Goal: Task Accomplishment & Management: Complete application form

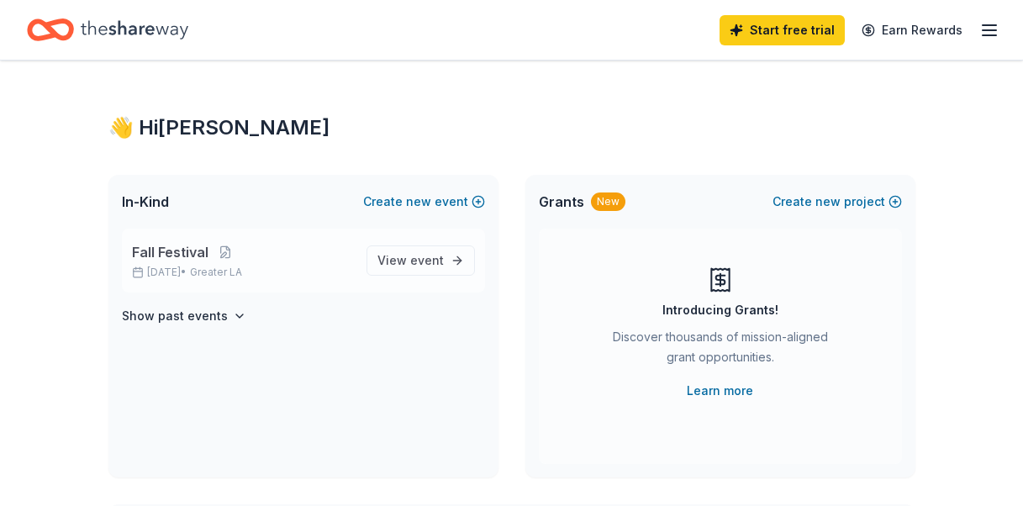
click at [281, 258] on p "Fall Festival" at bounding box center [242, 252] width 221 height 20
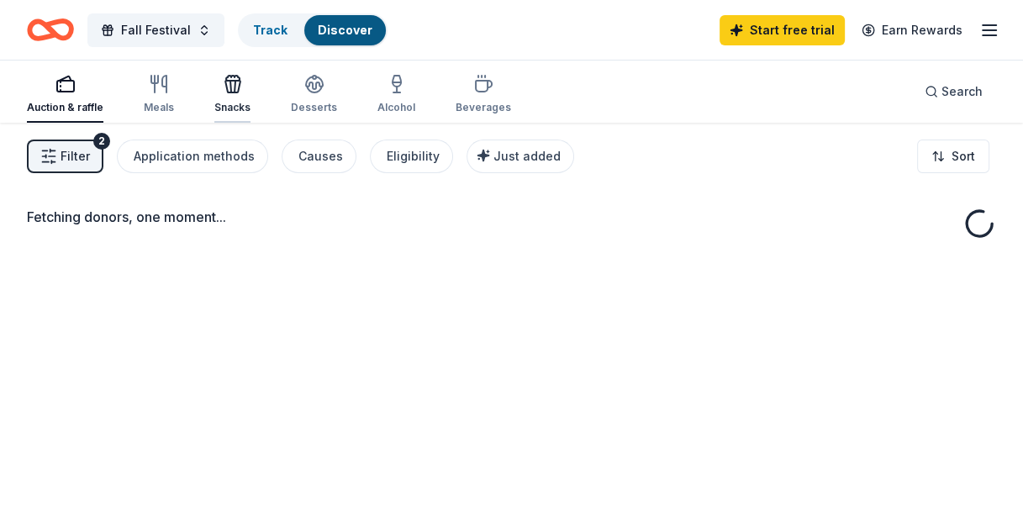
click at [226, 91] on icon "button" at bounding box center [233, 84] width 20 height 20
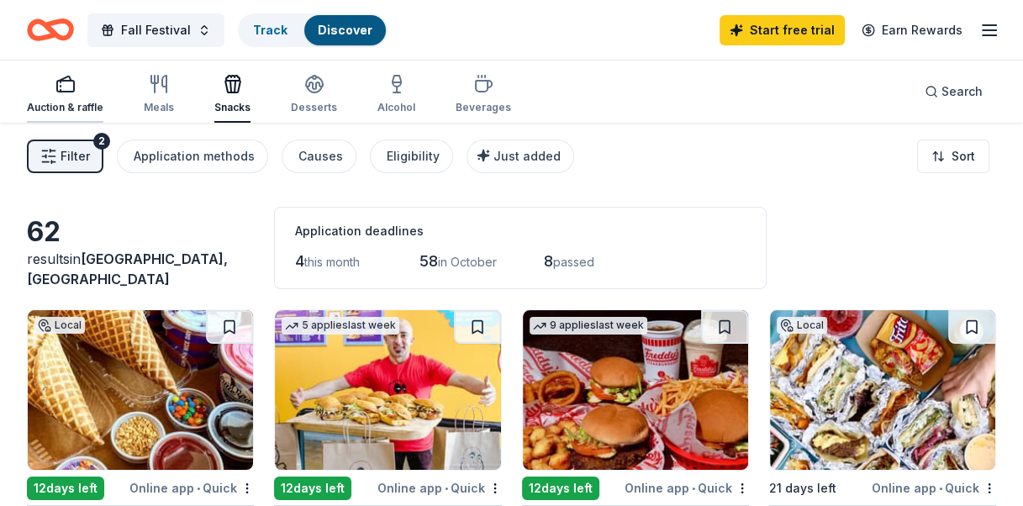
click at [67, 99] on div "Auction & raffle" at bounding box center [65, 94] width 76 height 40
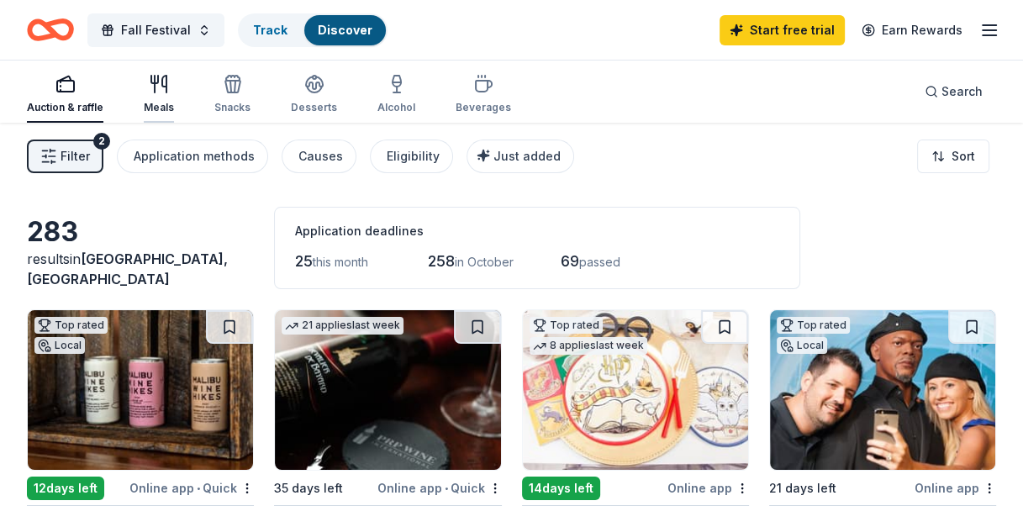
click at [162, 89] on icon "button" at bounding box center [159, 84] width 20 height 20
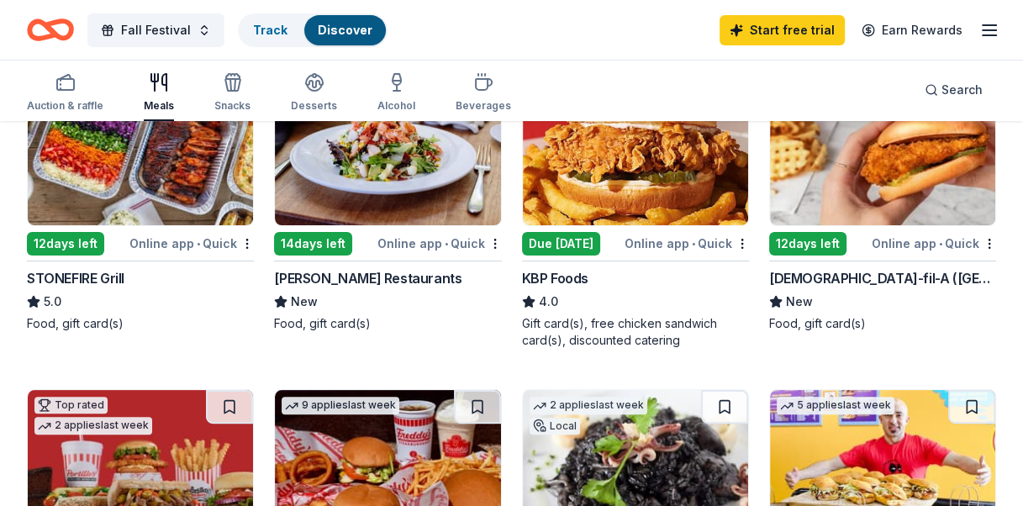
scroll to position [252, 0]
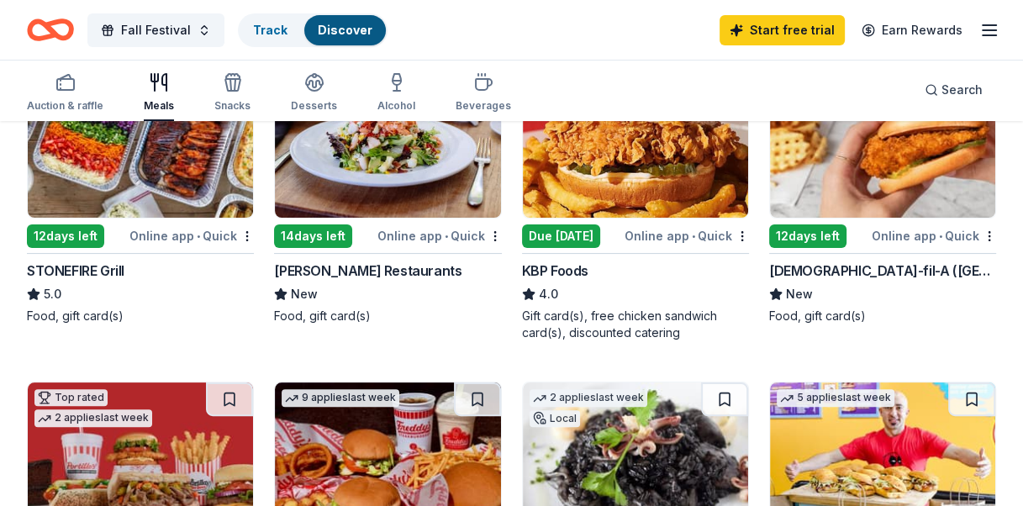
click at [848, 273] on div "Chick-fil-A (Los Angeles)" at bounding box center [882, 270] width 227 height 20
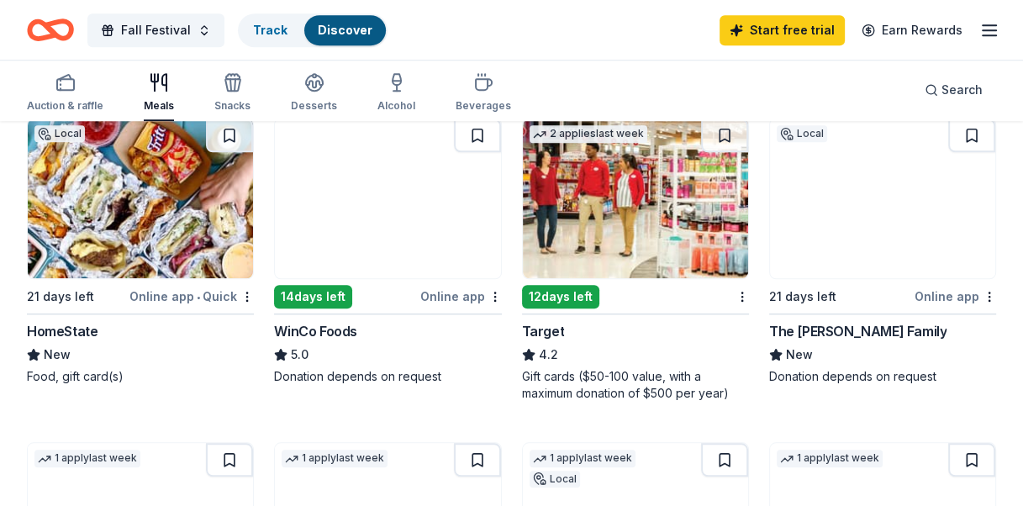
scroll to position [1176, 0]
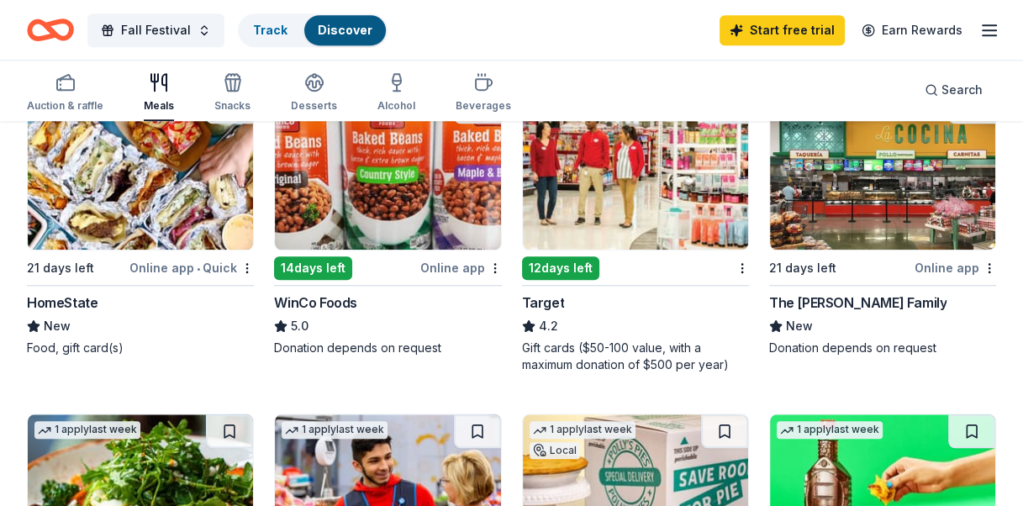
click at [574, 264] on div "12 days left" at bounding box center [560, 268] width 77 height 24
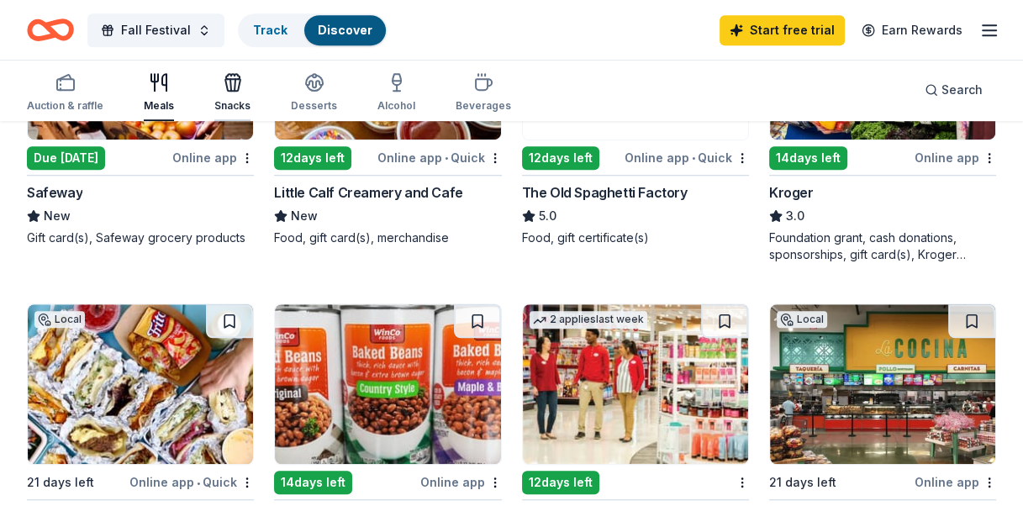
scroll to position [924, 0]
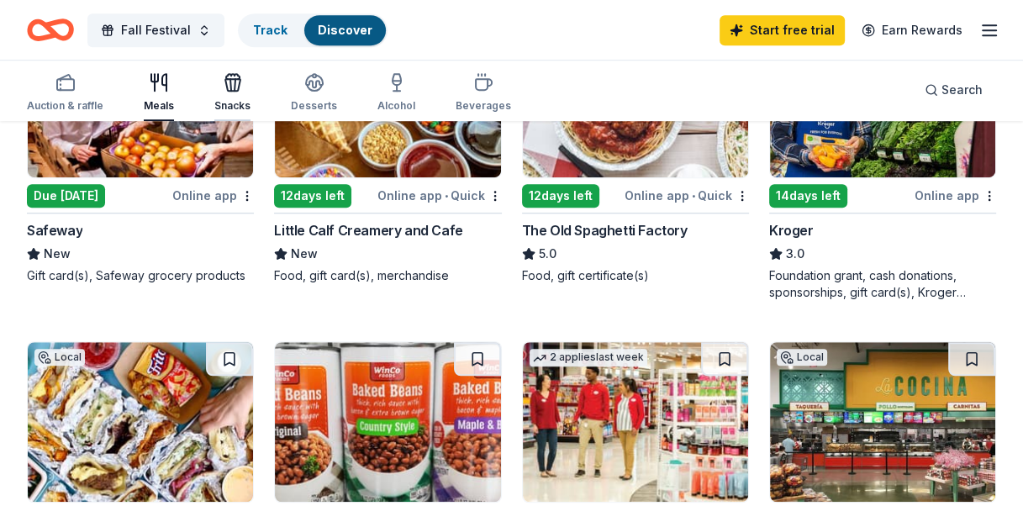
click at [226, 92] on div "Snacks" at bounding box center [232, 92] width 36 height 40
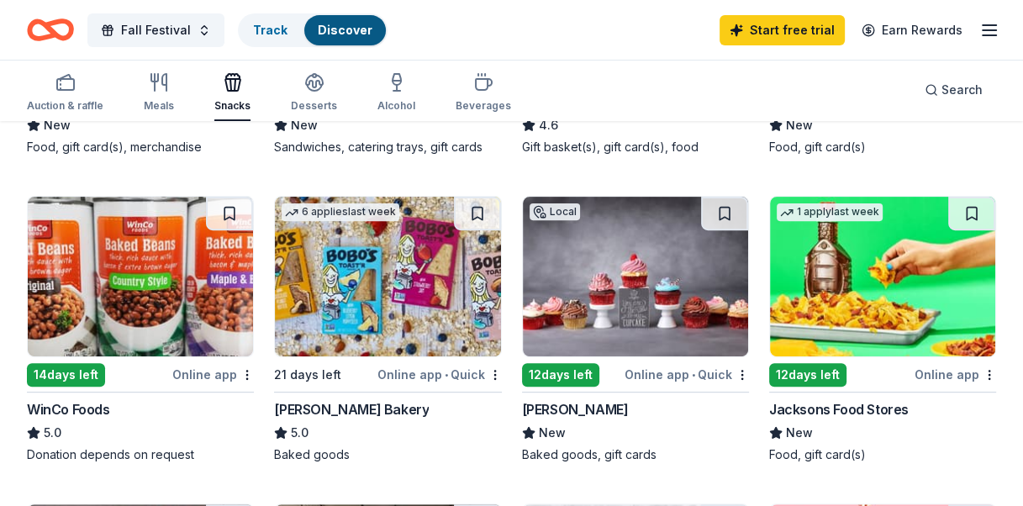
scroll to position [252, 0]
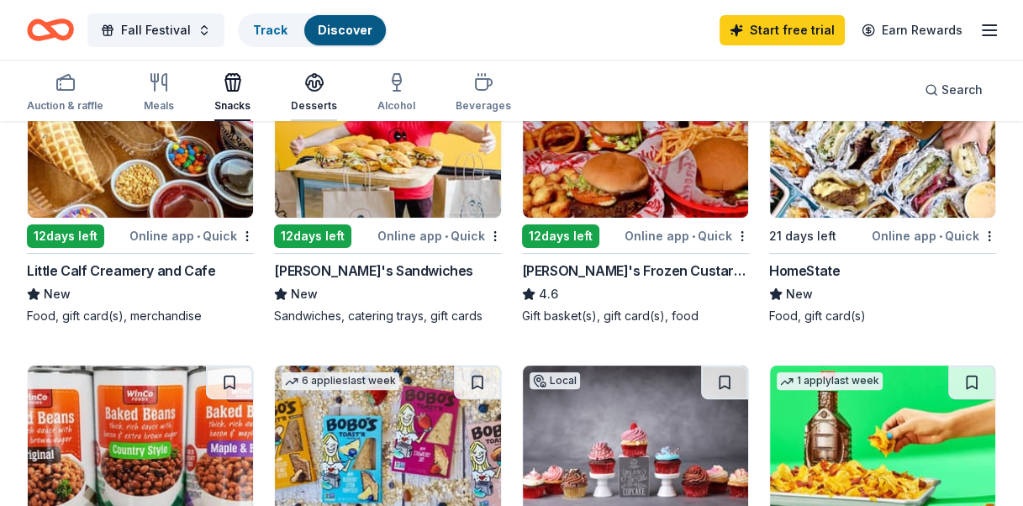
click at [309, 96] on div "Desserts" at bounding box center [314, 92] width 46 height 40
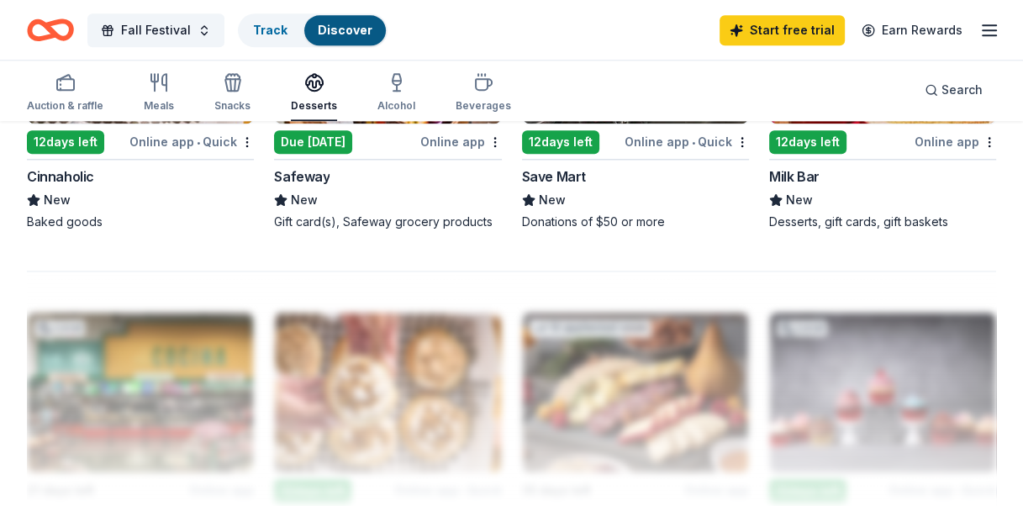
scroll to position [1513, 0]
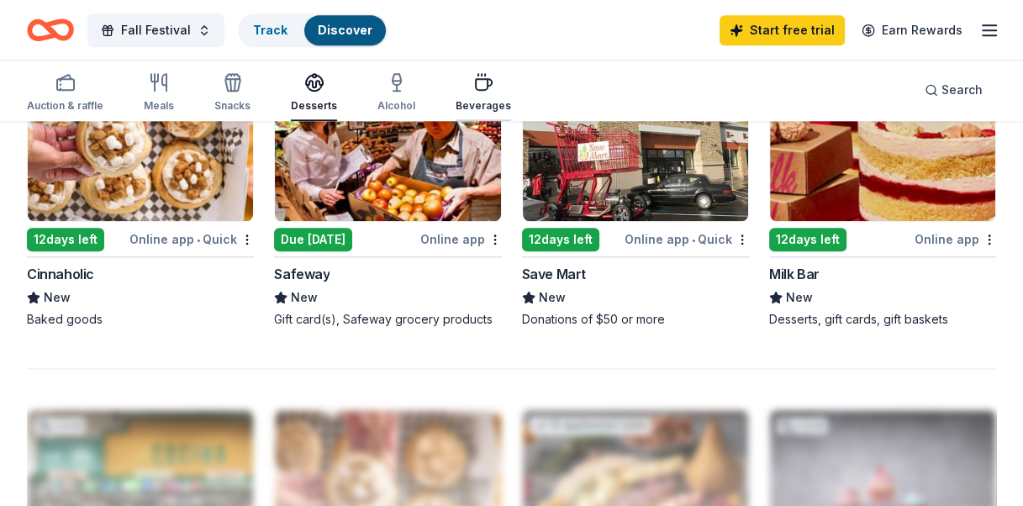
click at [479, 92] on div "Beverages" at bounding box center [482, 92] width 55 height 40
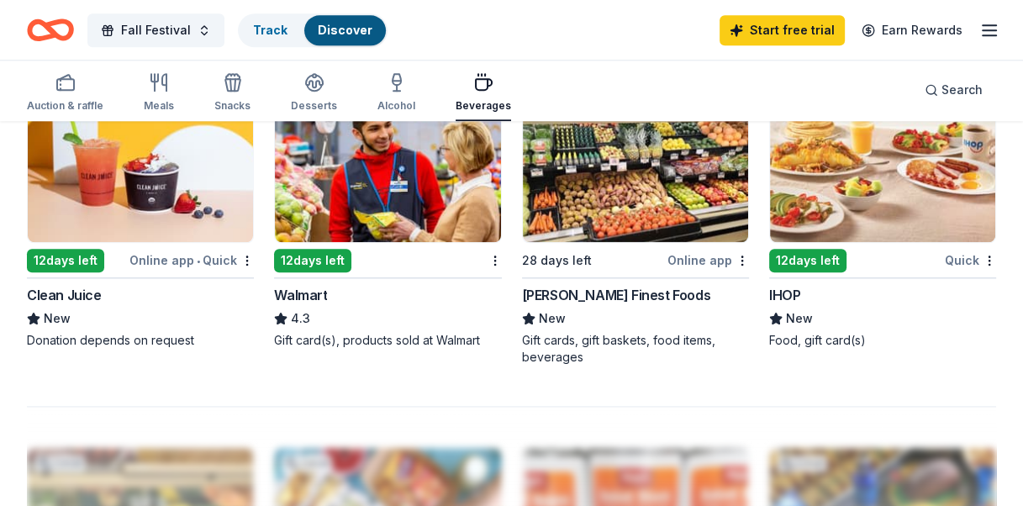
scroll to position [1513, 0]
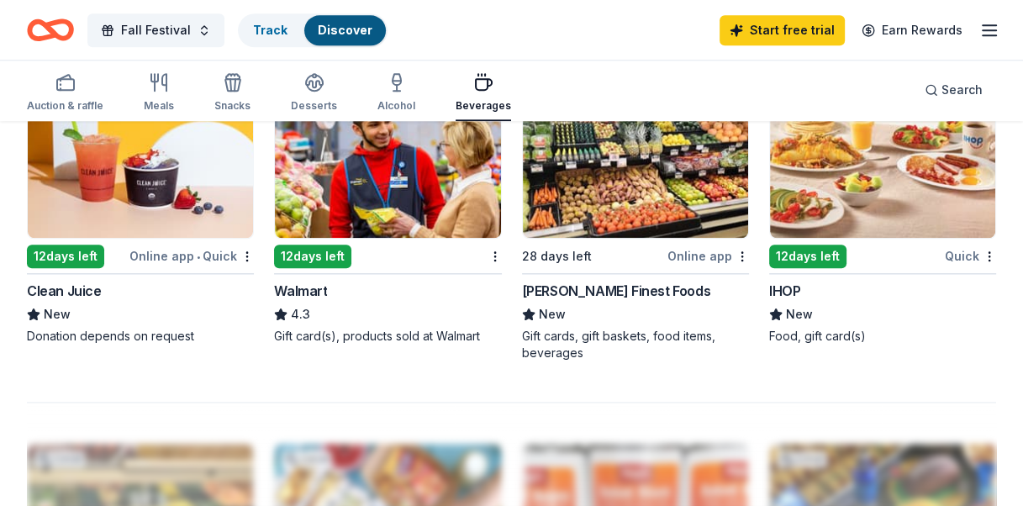
click at [844, 217] on img at bounding box center [882, 158] width 225 height 160
click at [802, 224] on img at bounding box center [882, 158] width 225 height 160
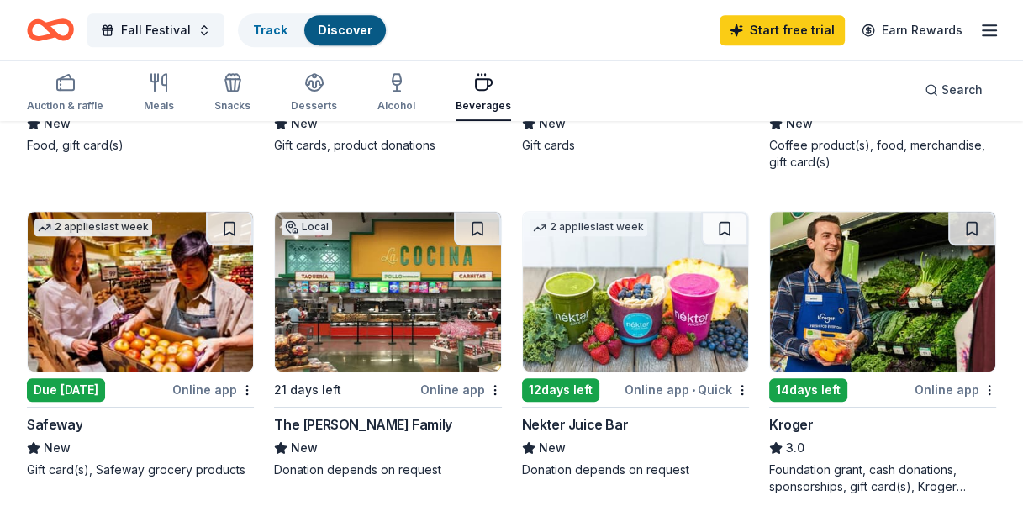
scroll to position [588, 0]
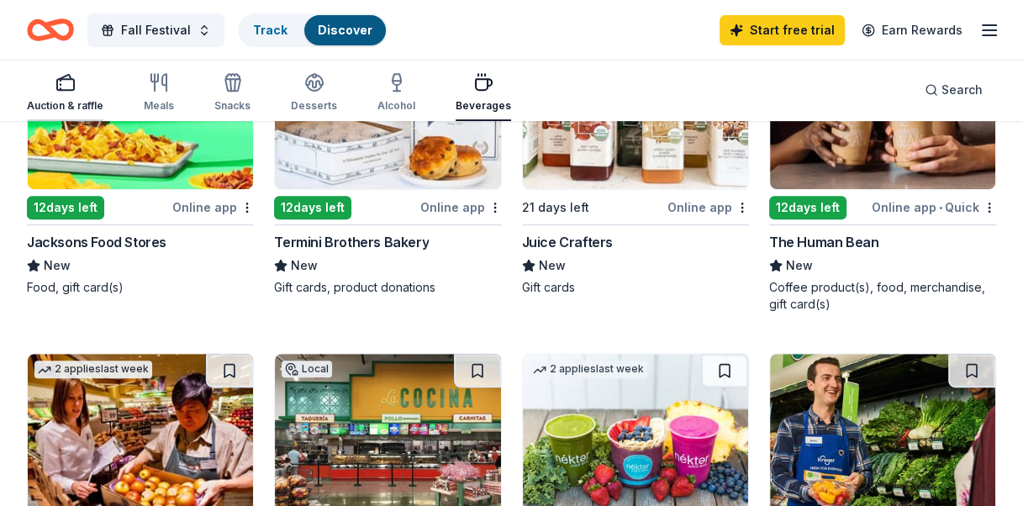
click at [62, 85] on icon "button" at bounding box center [65, 82] width 20 height 20
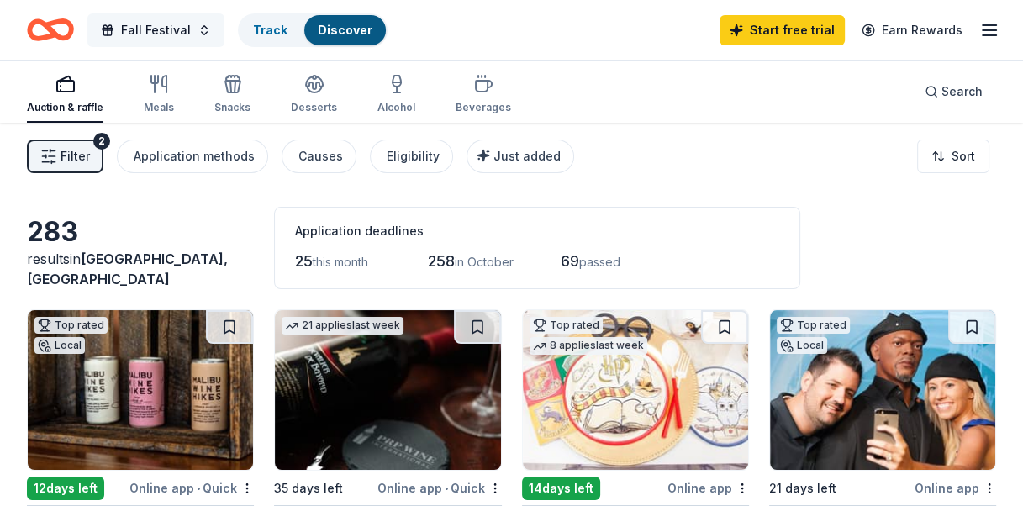
click at [157, 24] on span "Fall Festival" at bounding box center [156, 30] width 70 height 20
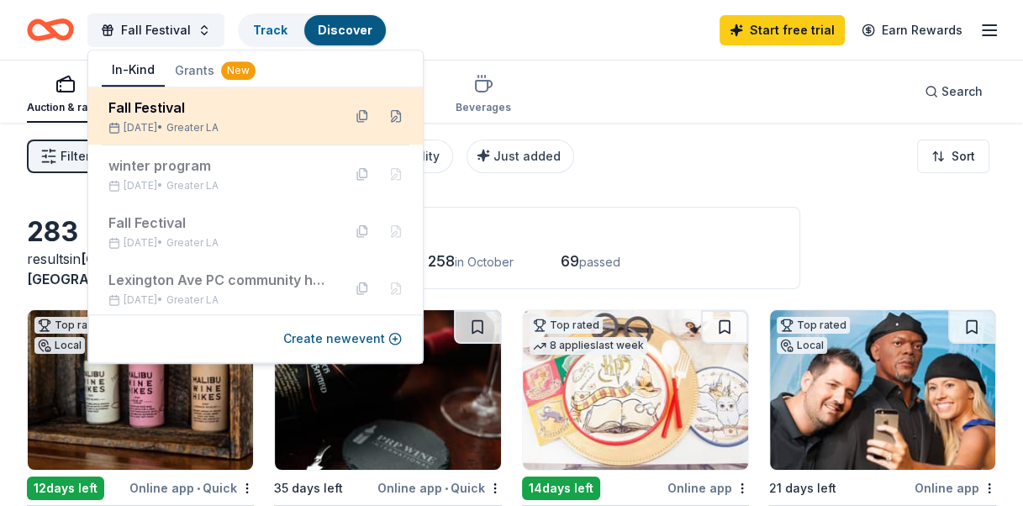
click at [160, 119] on div "Fall Festival Oct 31, 2025 • Greater LA" at bounding box center [218, 115] width 220 height 37
click at [158, 122] on div "Oct 31, 2025 • Greater LA" at bounding box center [218, 127] width 220 height 13
click at [350, 116] on button at bounding box center [362, 116] width 27 height 27
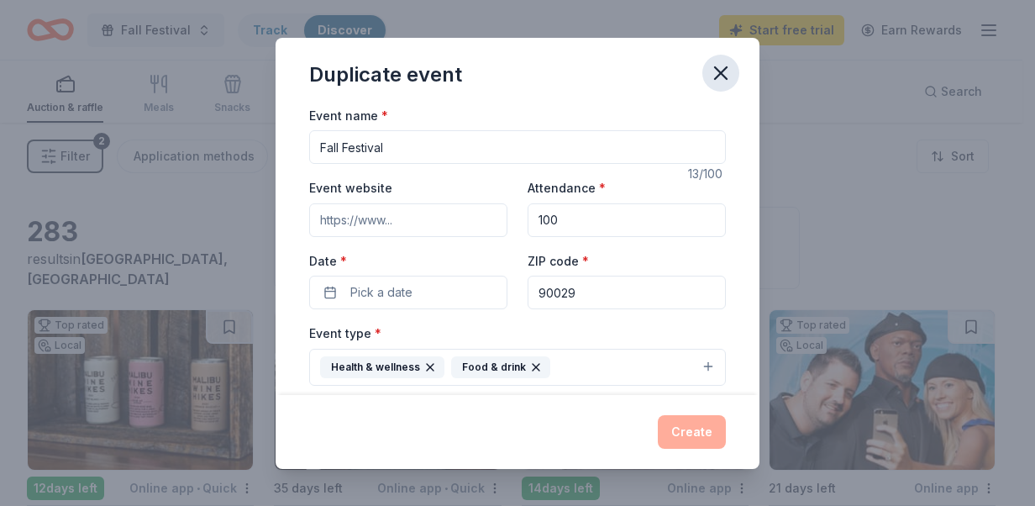
click at [731, 69] on icon "button" at bounding box center [721, 73] width 24 height 24
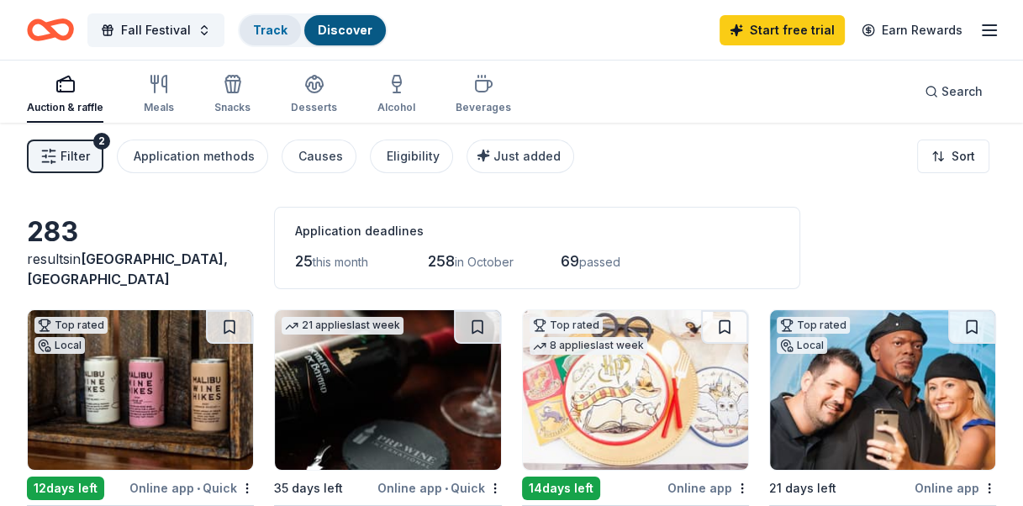
click at [263, 35] on link "Track" at bounding box center [270, 30] width 34 height 14
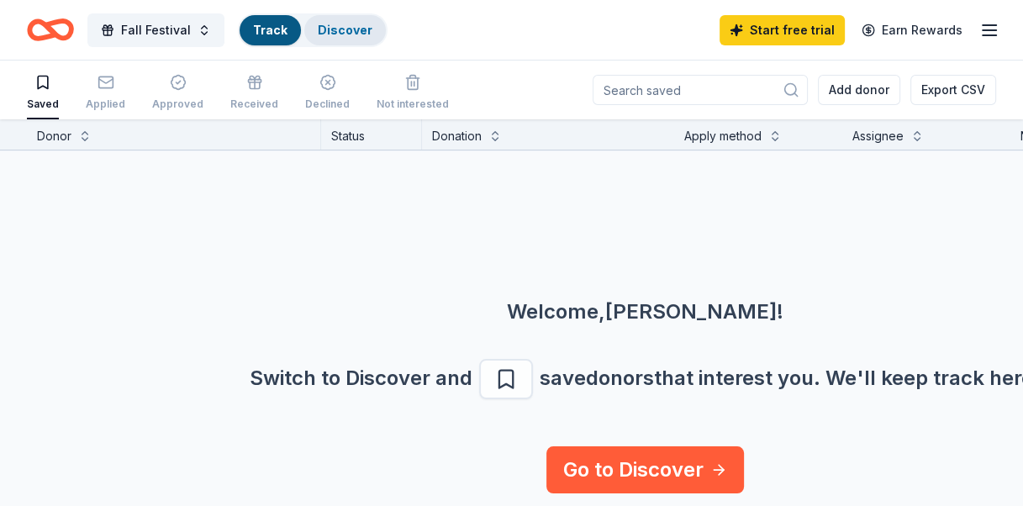
click at [330, 32] on link "Discover" at bounding box center [345, 30] width 55 height 14
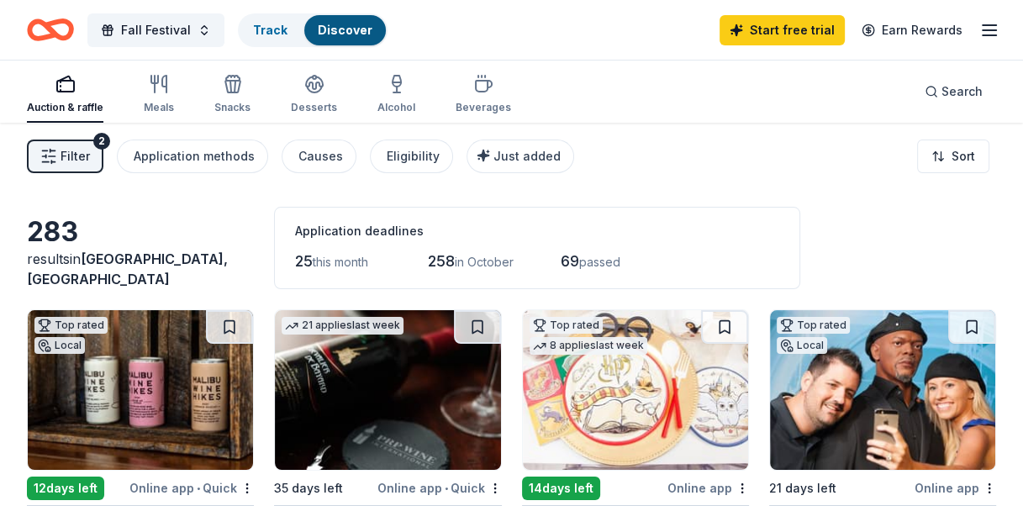
click at [81, 152] on span "Filter" at bounding box center [75, 156] width 29 height 20
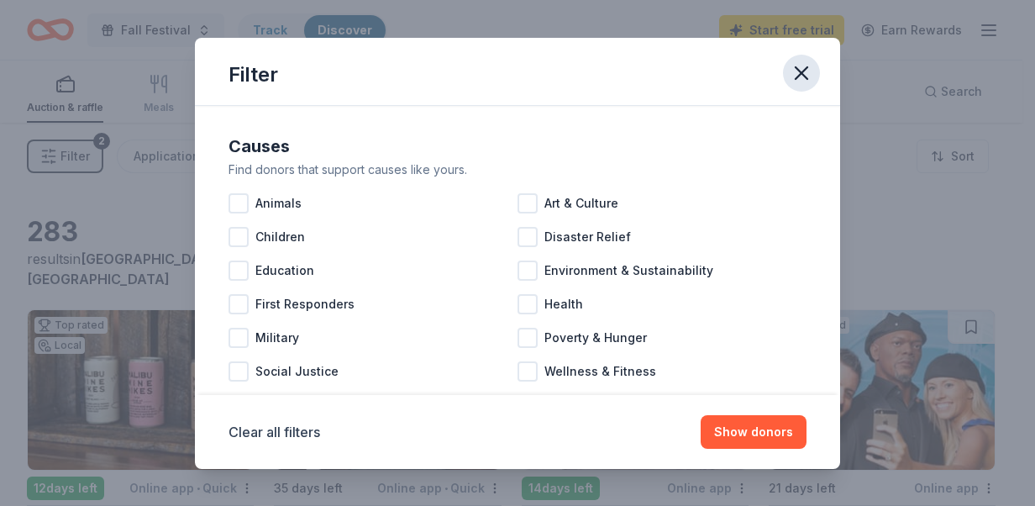
click at [795, 71] on icon "button" at bounding box center [802, 73] width 24 height 24
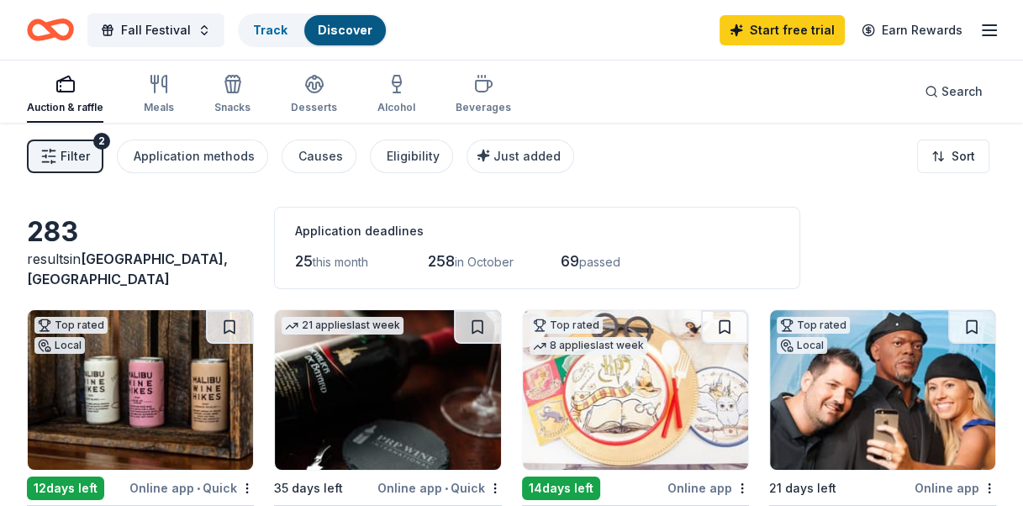
click at [991, 25] on icon "button" at bounding box center [989, 30] width 20 height 20
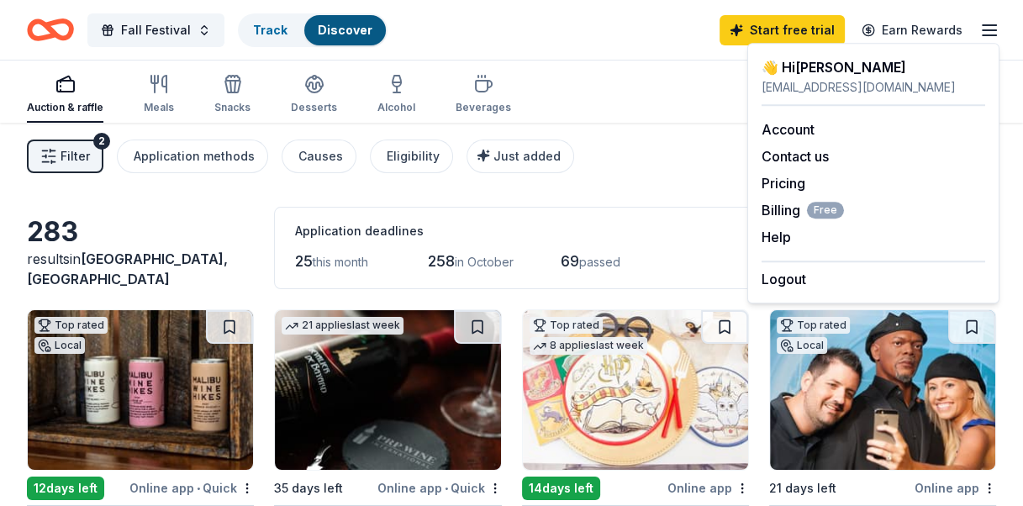
click at [639, 87] on div "Auction & raffle Meals Snacks Desserts Alcohol Beverages Search" at bounding box center [511, 92] width 969 height 62
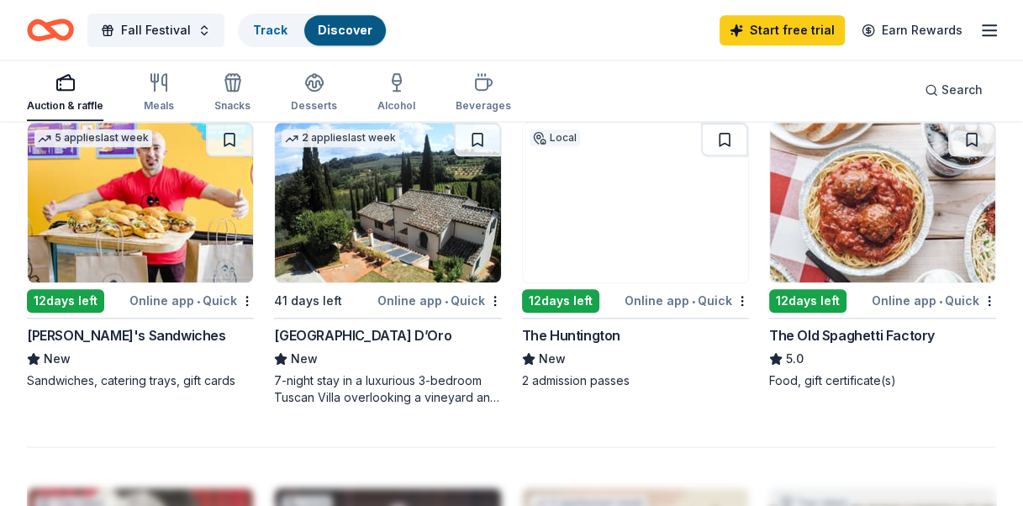
scroll to position [1428, 0]
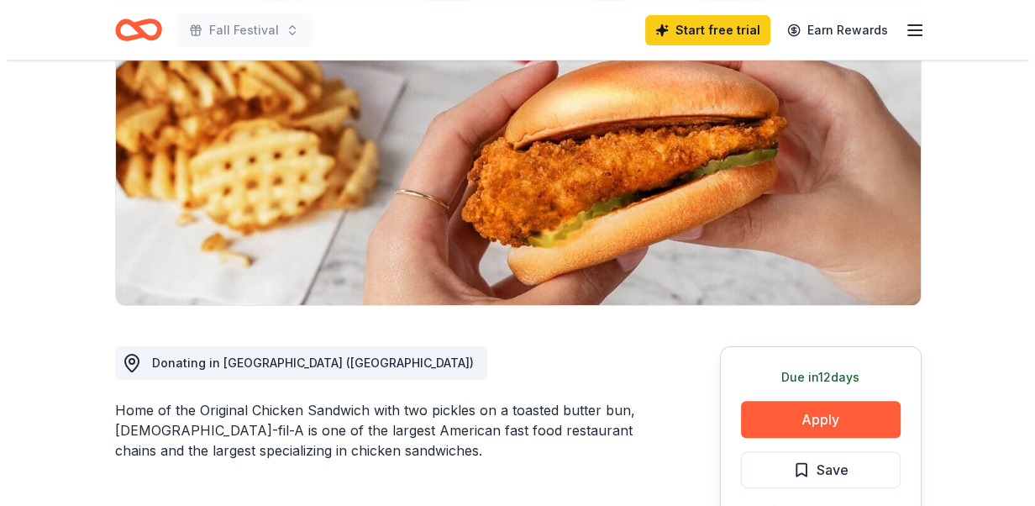
scroll to position [336, 0]
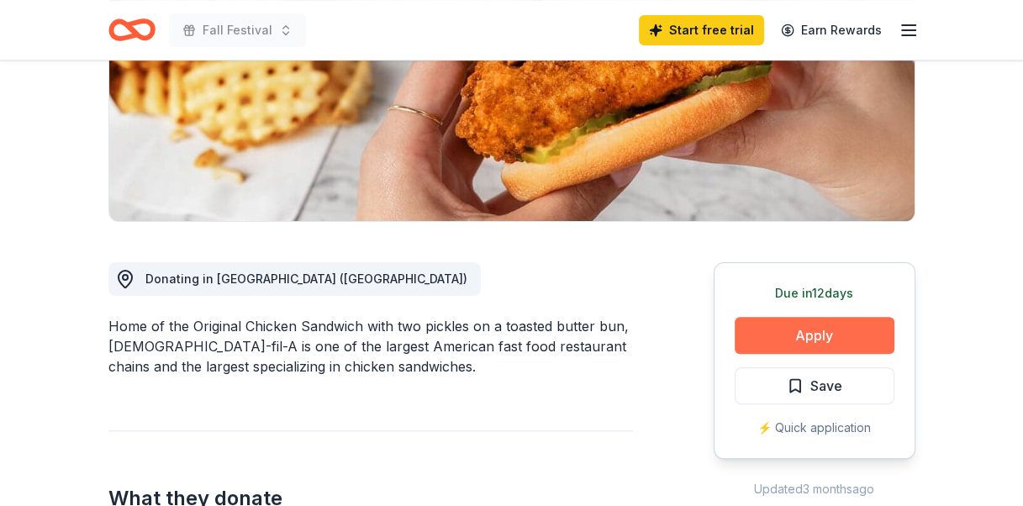
click at [766, 317] on button "Apply" at bounding box center [814, 335] width 160 height 37
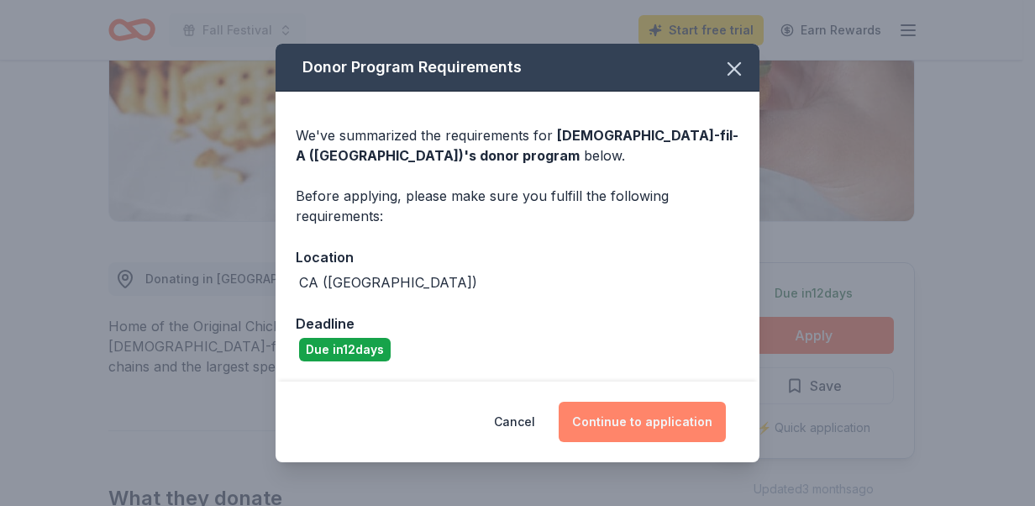
click at [690, 425] on button "Continue to application" at bounding box center [642, 422] width 167 height 40
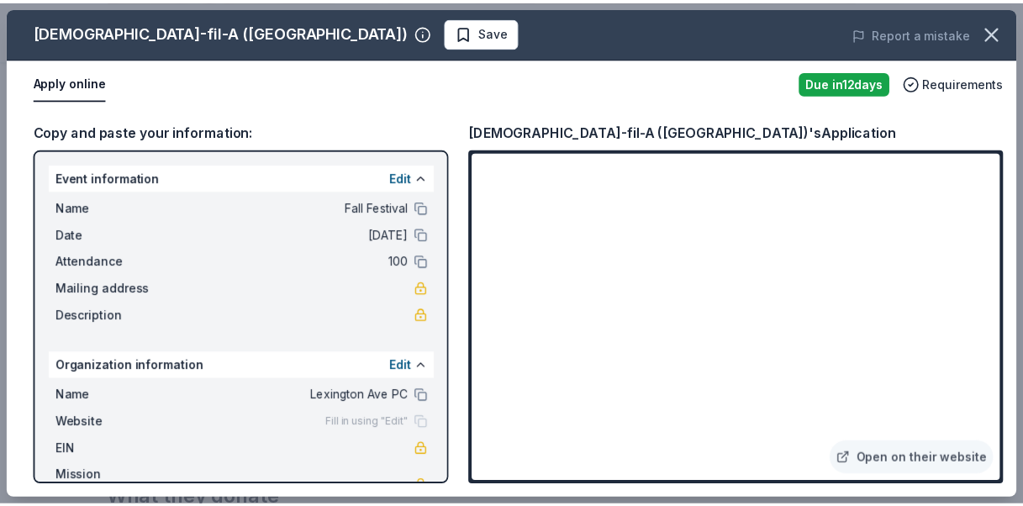
scroll to position [41, 0]
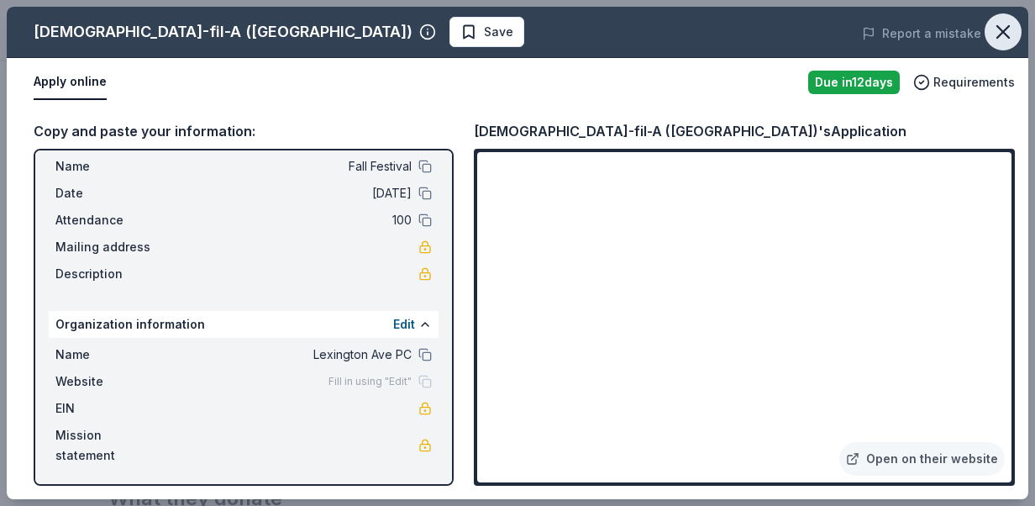
click at [990, 29] on button "button" at bounding box center [1003, 31] width 37 height 37
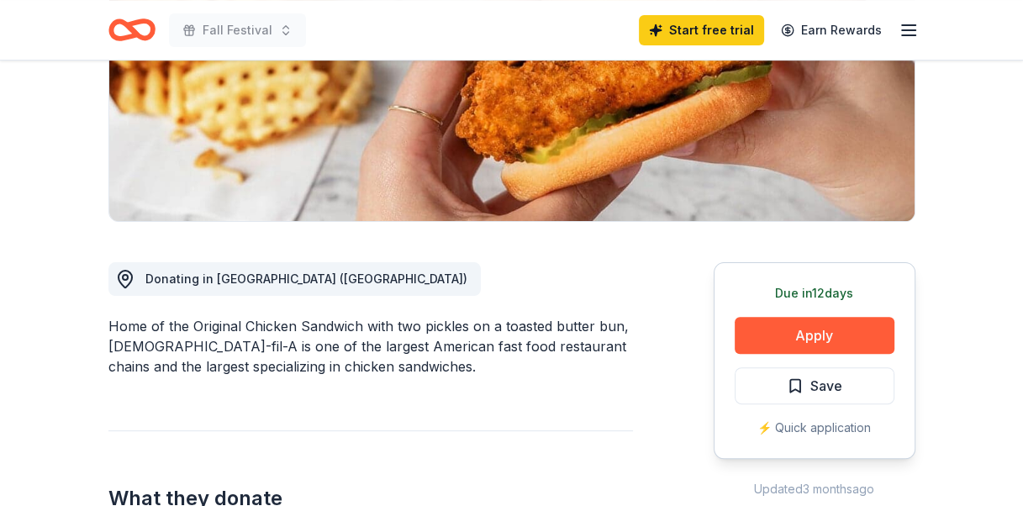
scroll to position [84, 0]
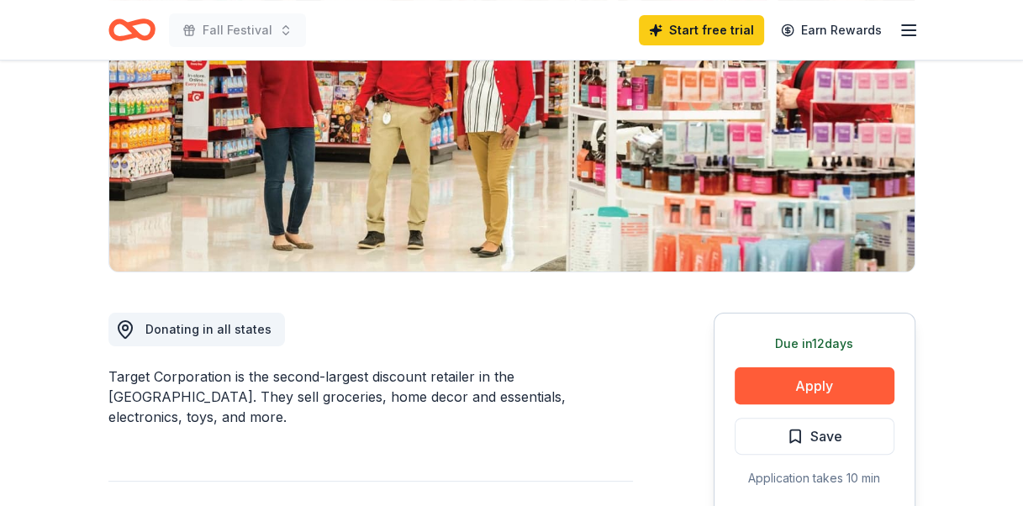
scroll to position [252, 0]
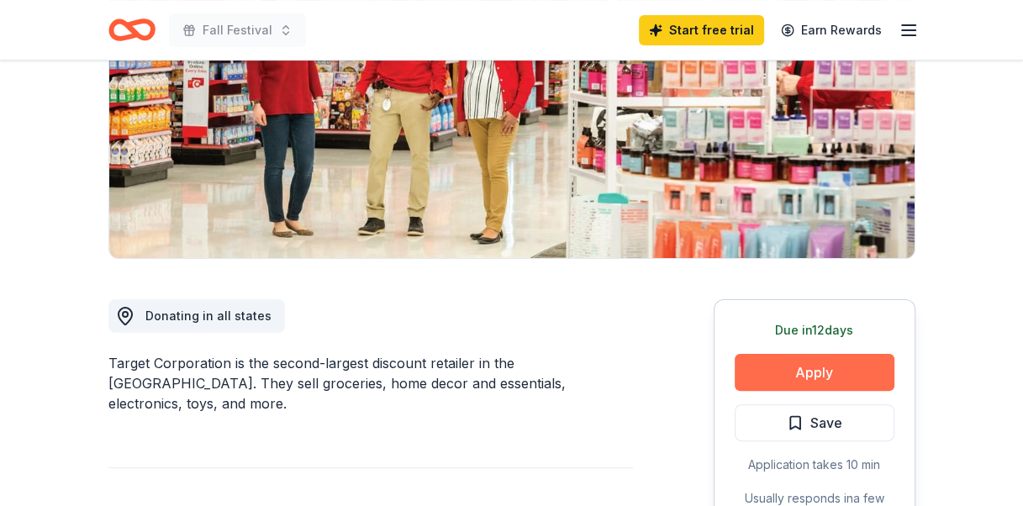
click at [763, 369] on button "Apply" at bounding box center [814, 372] width 160 height 37
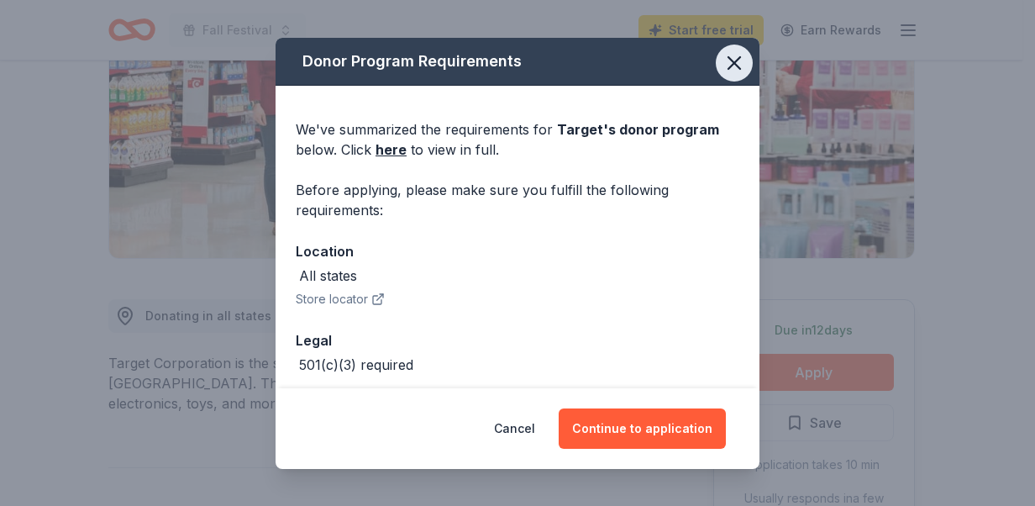
click at [723, 65] on icon "button" at bounding box center [735, 63] width 24 height 24
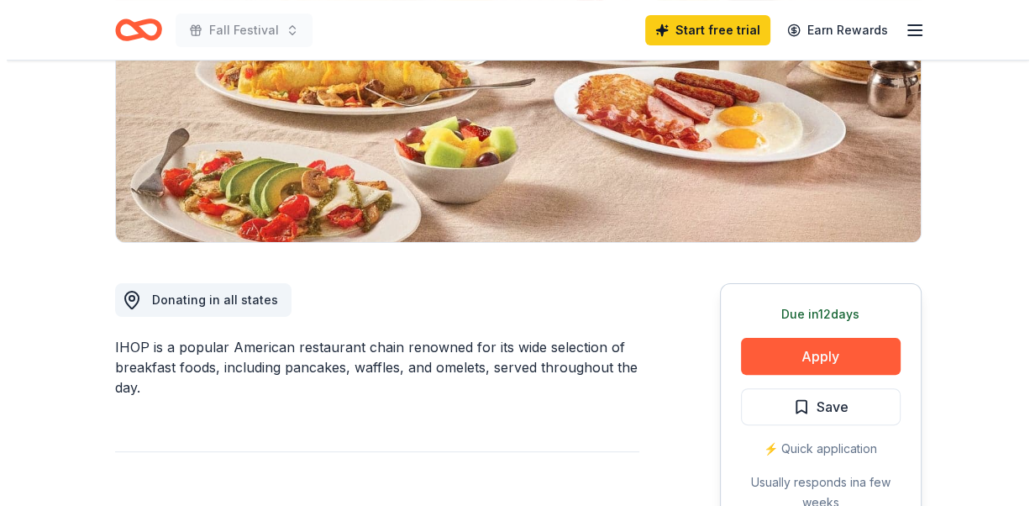
scroll to position [336, 0]
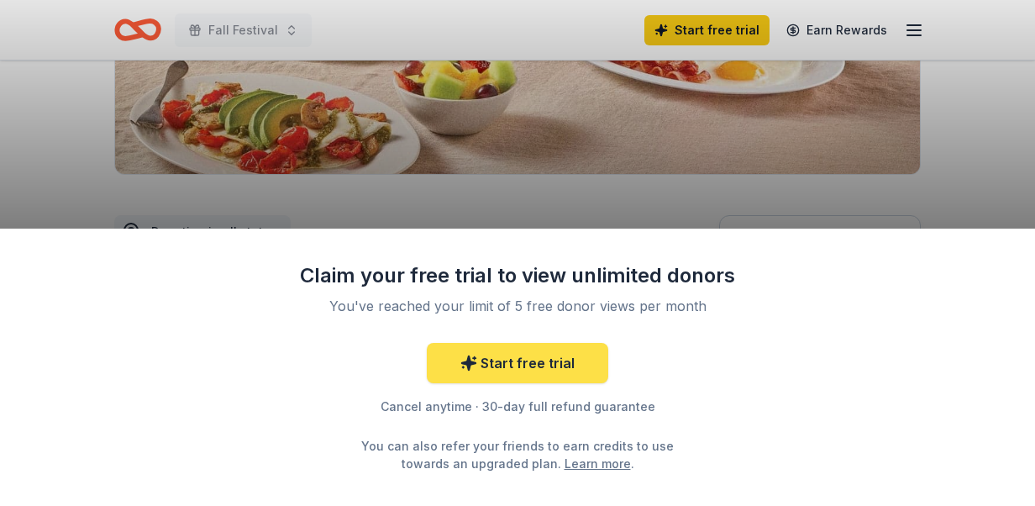
click at [555, 373] on link "Start free trial" at bounding box center [518, 363] width 182 height 40
